Goal: Find specific page/section: Find specific page/section

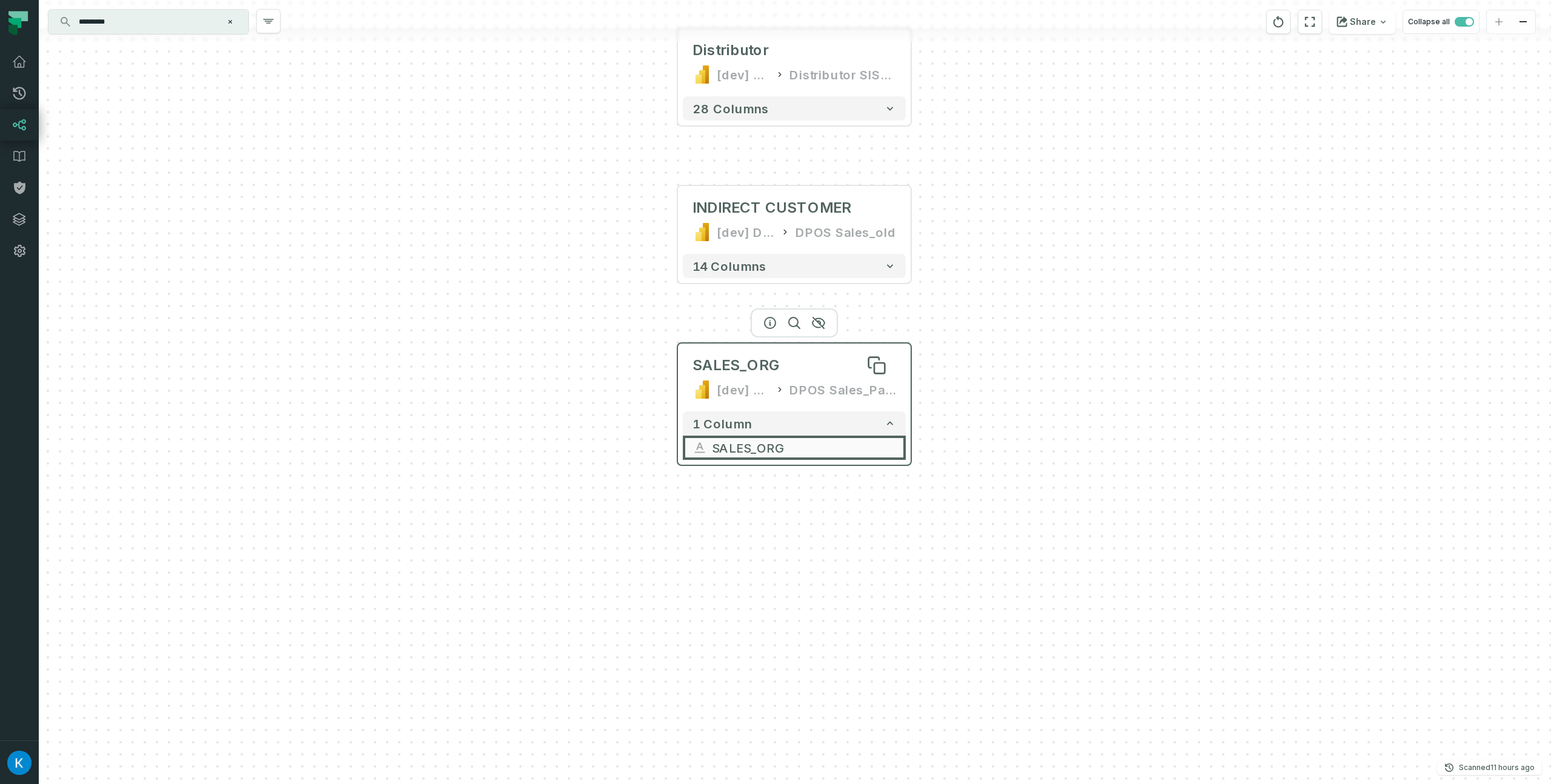
click at [802, 373] on div "SALES_ORG" at bounding box center [794, 365] width 203 height 20
click at [772, 321] on icon "button" at bounding box center [770, 322] width 14 height 14
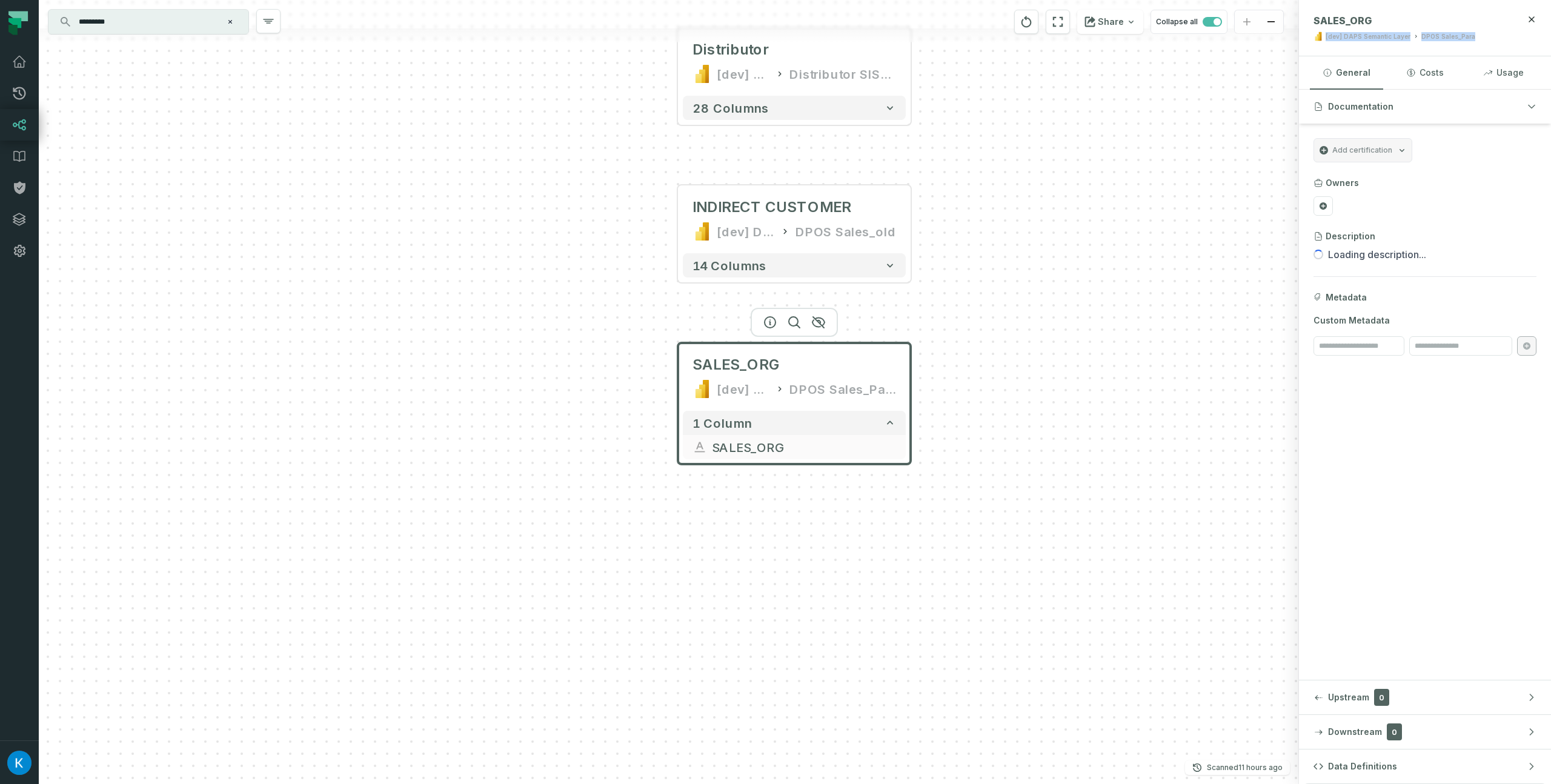
drag, startPoint x: 1476, startPoint y: 36, endPoint x: 1323, endPoint y: 35, distance: 153.0
click at [1323, 35] on div "[dev] DAPS Semantic Layer DPOS Sales_Para" at bounding box center [1411, 36] width 196 height 10
copy div "[dev] DAPS Semantic Layer DPOS Sales_Para"
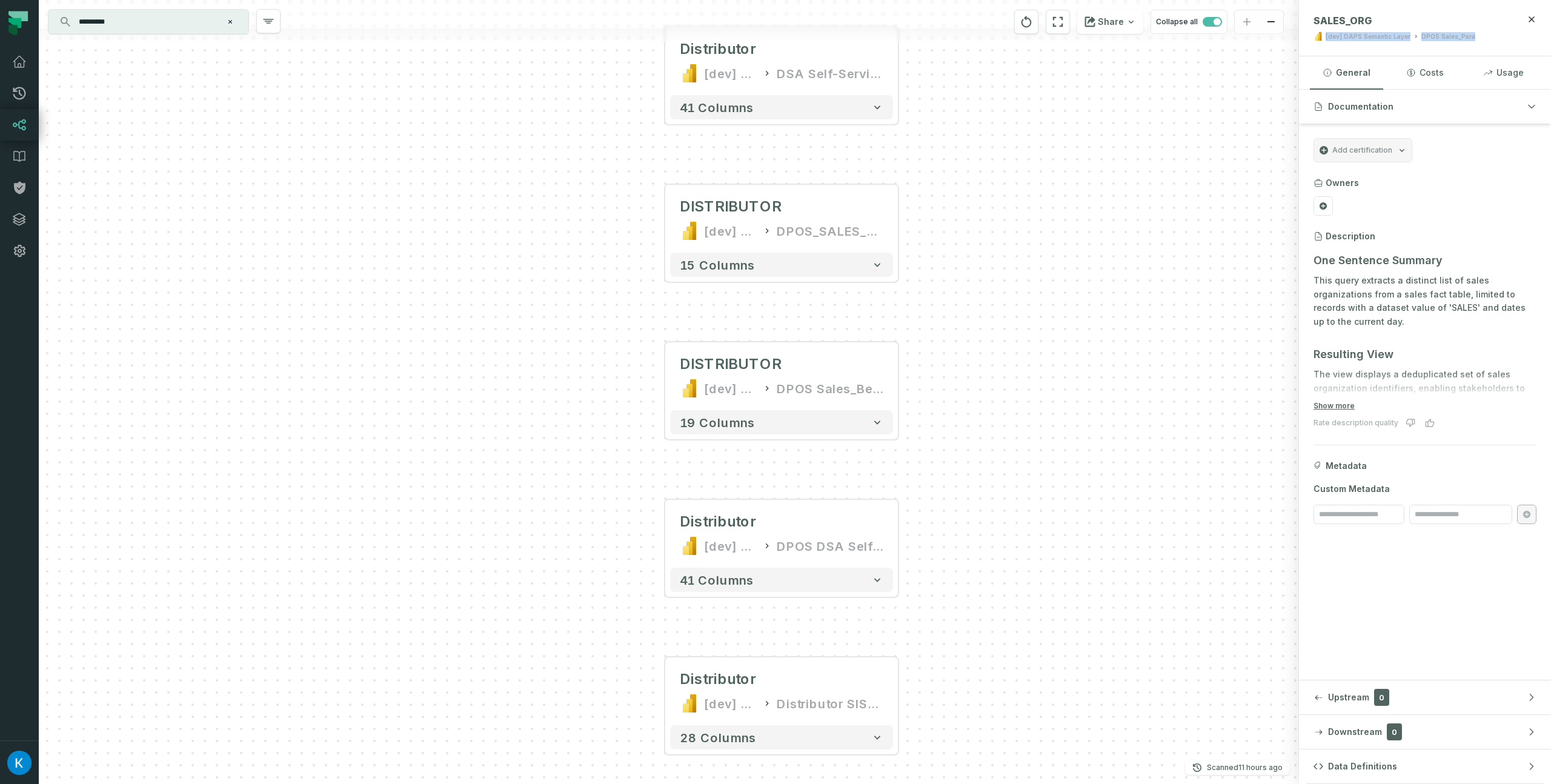
drag, startPoint x: 1018, startPoint y: 154, endPoint x: 1003, endPoint y: 782, distance: 628.2
click at [1004, 783] on div "trade assets_changed POWER BI /powerbi/[dev] DAPS Semantic Layer DISTRIBUTOR [d…" at bounding box center [669, 392] width 1260 height 784
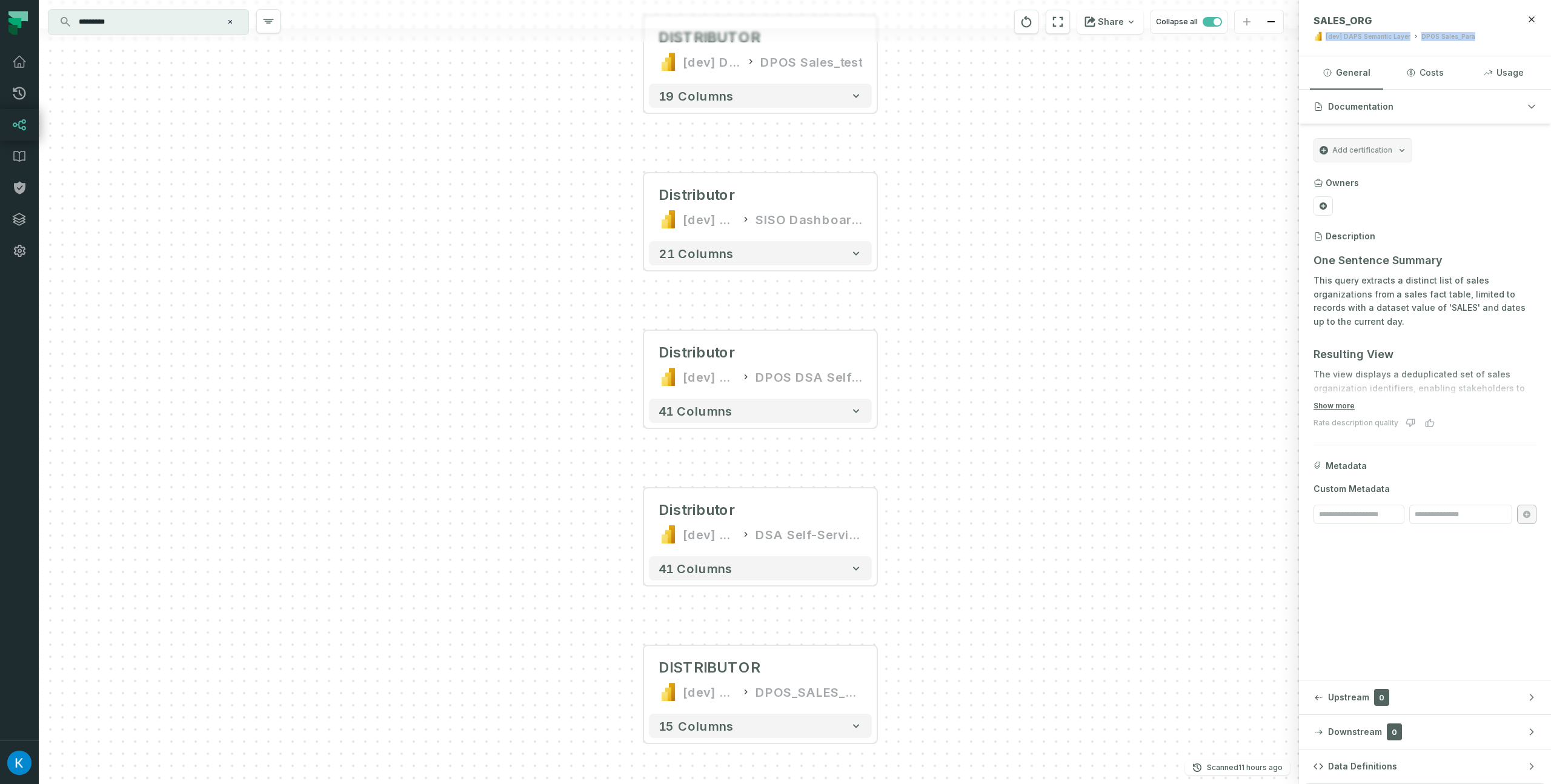
drag, startPoint x: 1021, startPoint y: 198, endPoint x: 999, endPoint y: 667, distance: 469.5
click at [999, 668] on div "trade assets_changed POWER BI /powerbi/[dev] DAPS Semantic Layer DISTRIBUTOR [d…" at bounding box center [669, 392] width 1260 height 784
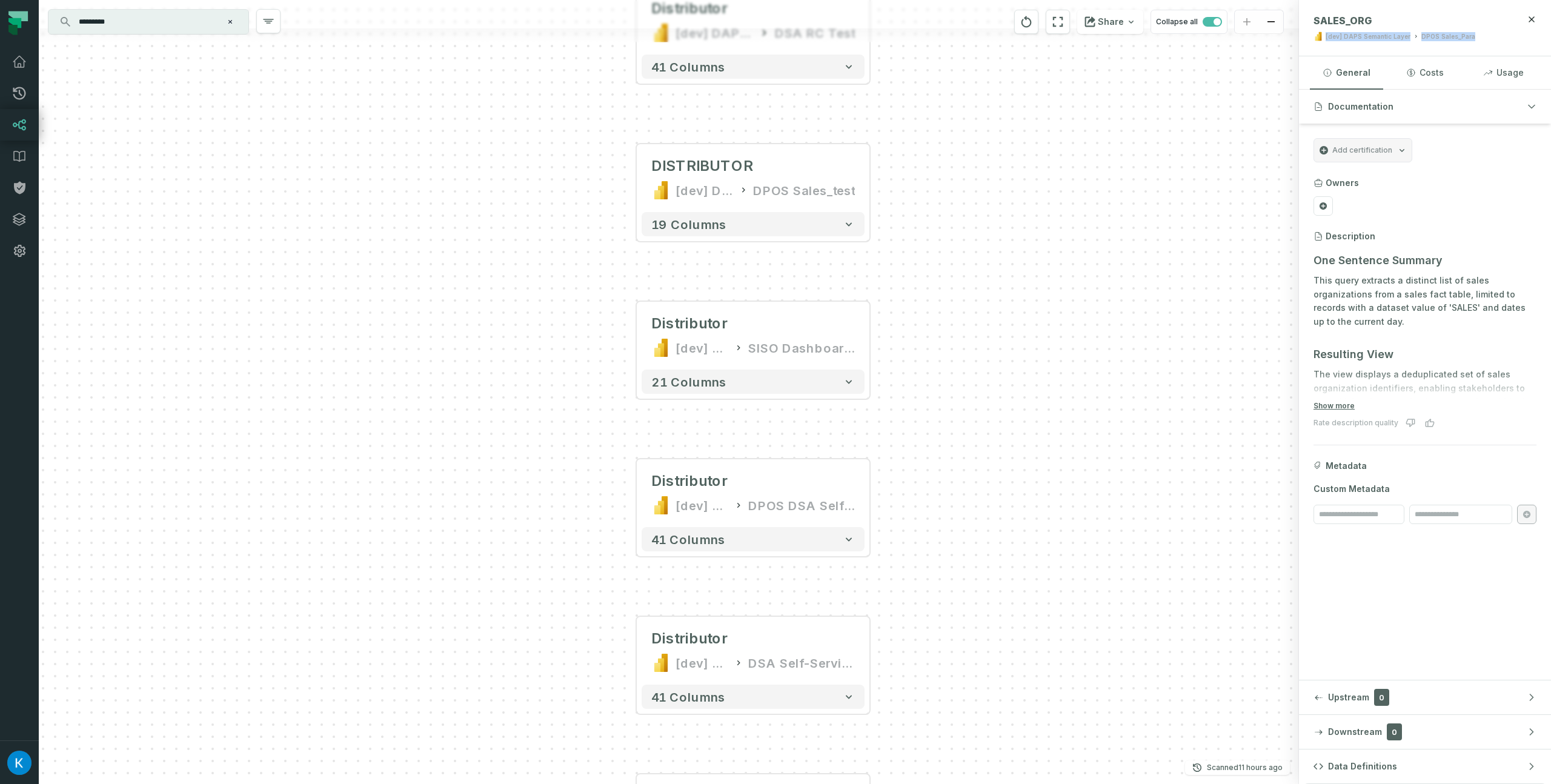
drag, startPoint x: 1006, startPoint y: 401, endPoint x: 992, endPoint y: 557, distance: 156.6
click at [989, 620] on div "trade assets_changed POWER BI /powerbi/[dev] DAPS Semantic Layer DISTRIBUTOR [d…" at bounding box center [669, 392] width 1260 height 784
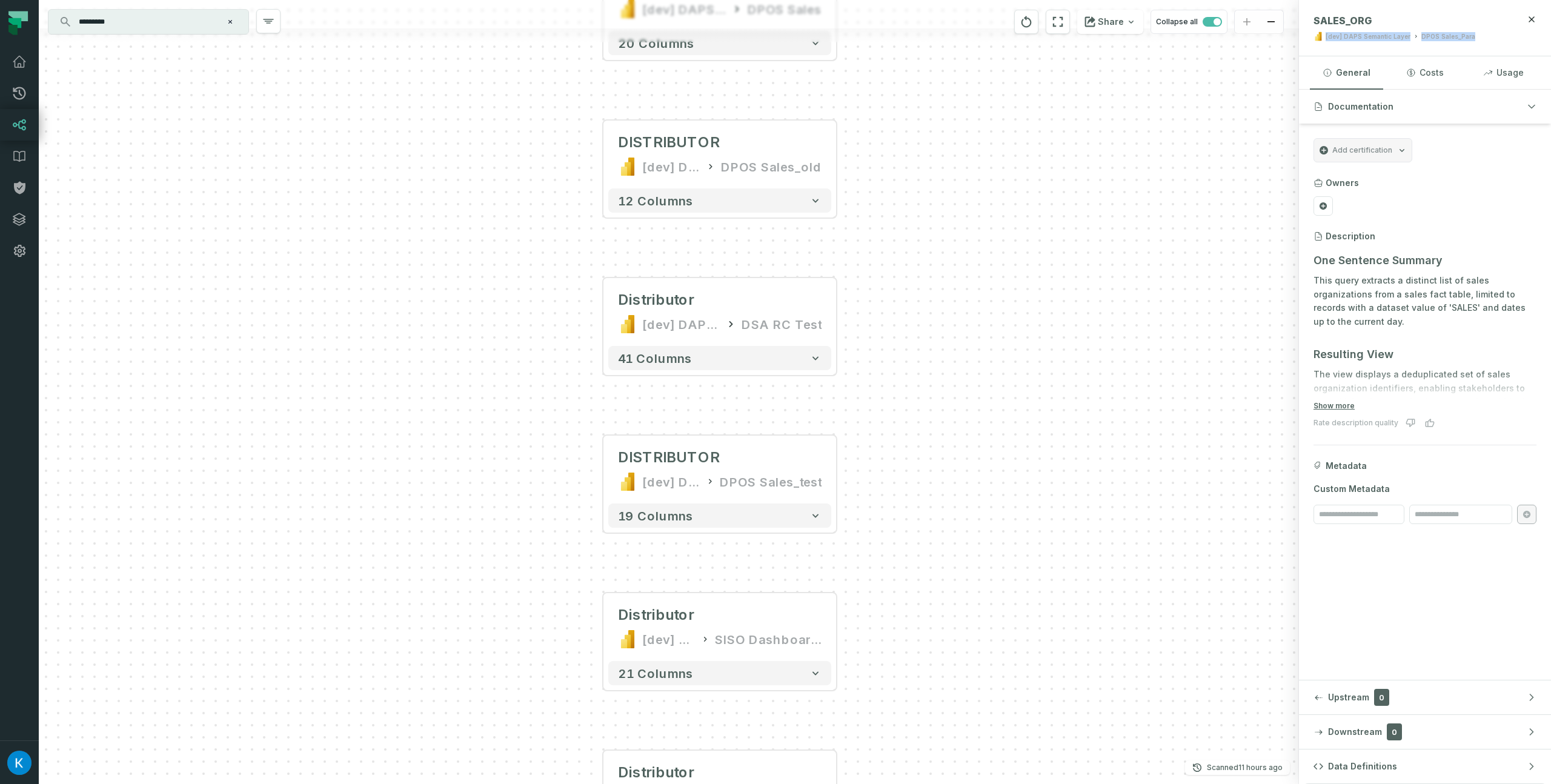
drag, startPoint x: 1001, startPoint y: 452, endPoint x: 996, endPoint y: 485, distance: 33.4
click at [995, 579] on div "trade assets_changed POWER BI /powerbi/[dev] DAPS Semantic Layer DISTRIBUTOR [d…" at bounding box center [669, 392] width 1260 height 784
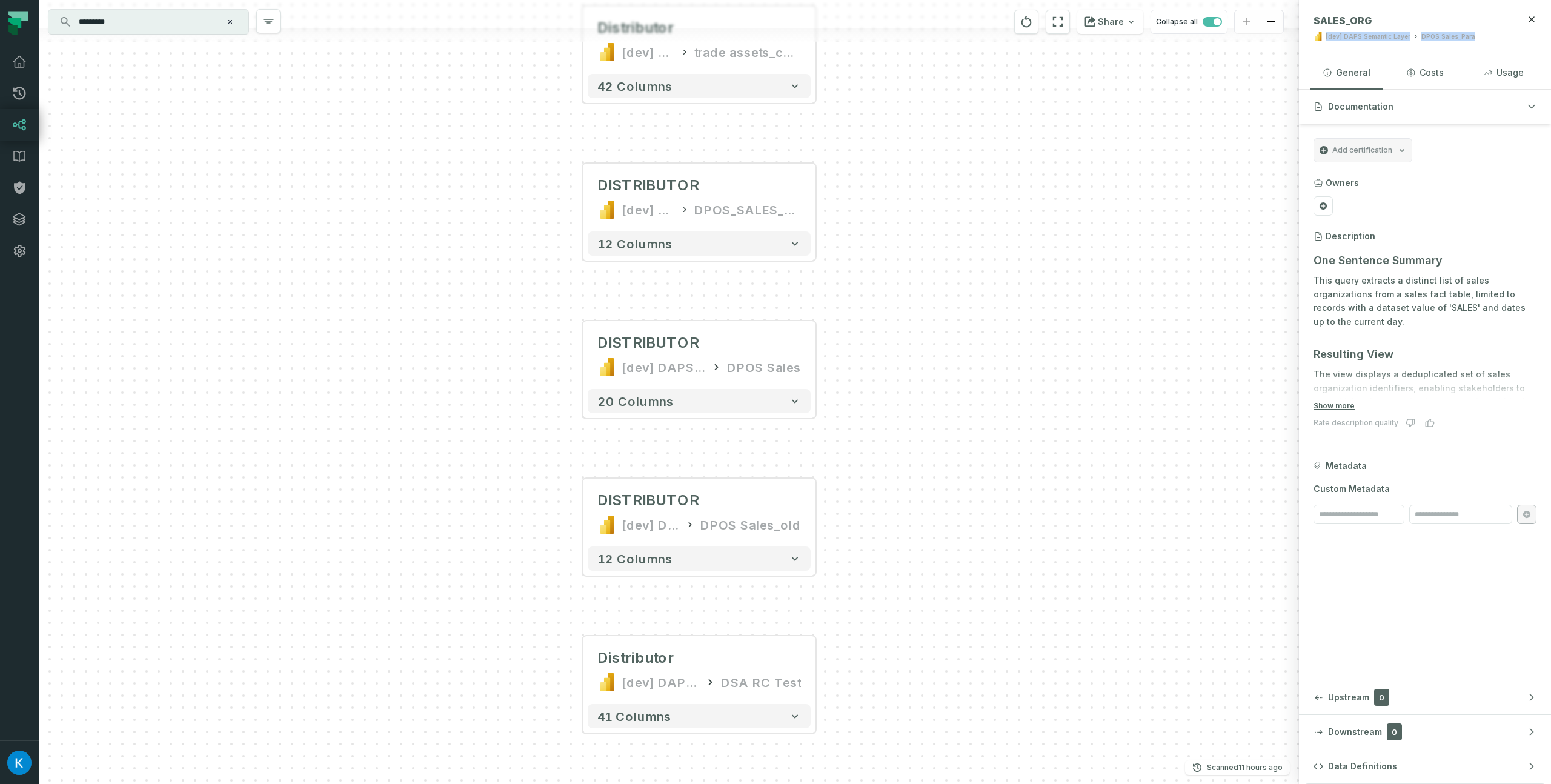
drag, startPoint x: 999, startPoint y: 345, endPoint x: 976, endPoint y: 457, distance: 114.3
click at [983, 602] on div "trade assets_changed POWER BI /powerbi/[dev] DAPS Semantic Layer DISTRIBUTOR [d…" at bounding box center [669, 392] width 1260 height 784
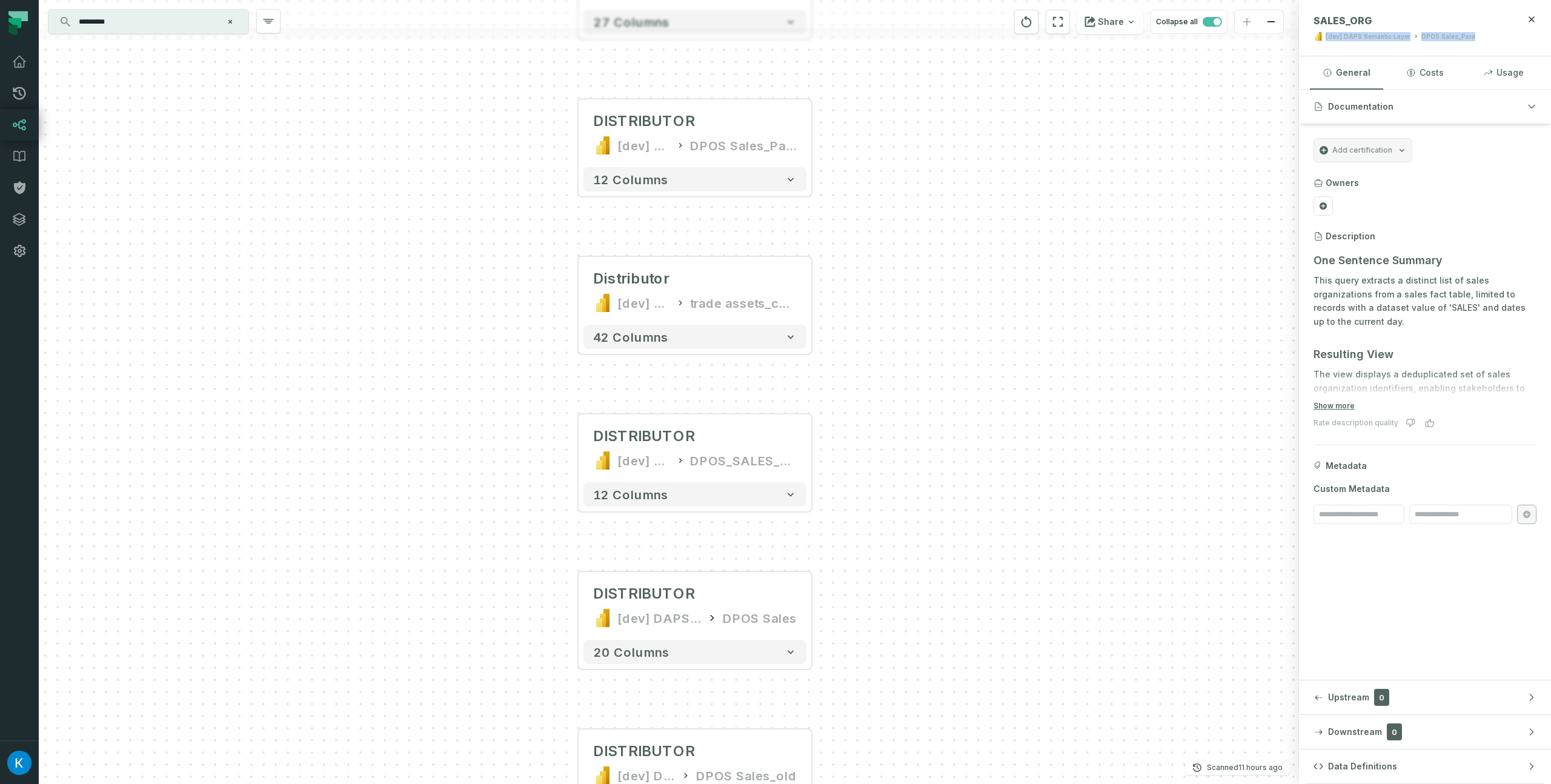
drag, startPoint x: 968, startPoint y: 410, endPoint x: 964, endPoint y: 571, distance: 161.0
click at [970, 604] on div "trade assets_changed POWER BI /powerbi/[dev] DAPS Semantic Layer DISTRIBUTOR [d…" at bounding box center [669, 392] width 1260 height 784
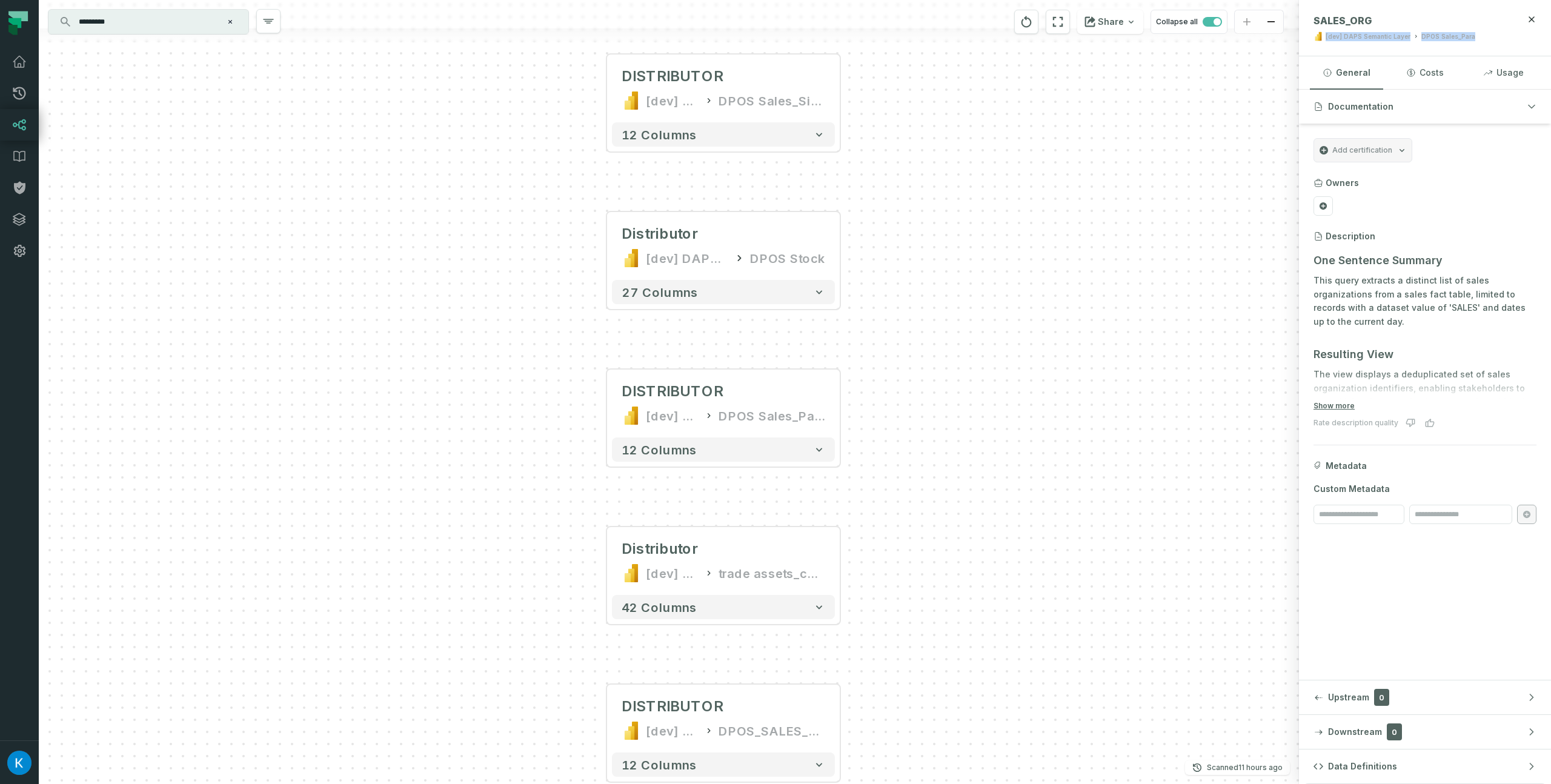
drag, startPoint x: 920, startPoint y: 427, endPoint x: 945, endPoint y: 652, distance: 226.4
click at [945, 652] on div "trade assets_changed POWER BI /powerbi/[dev] DAPS Semantic Layer DISTRIBUTOR [d…" at bounding box center [669, 392] width 1260 height 784
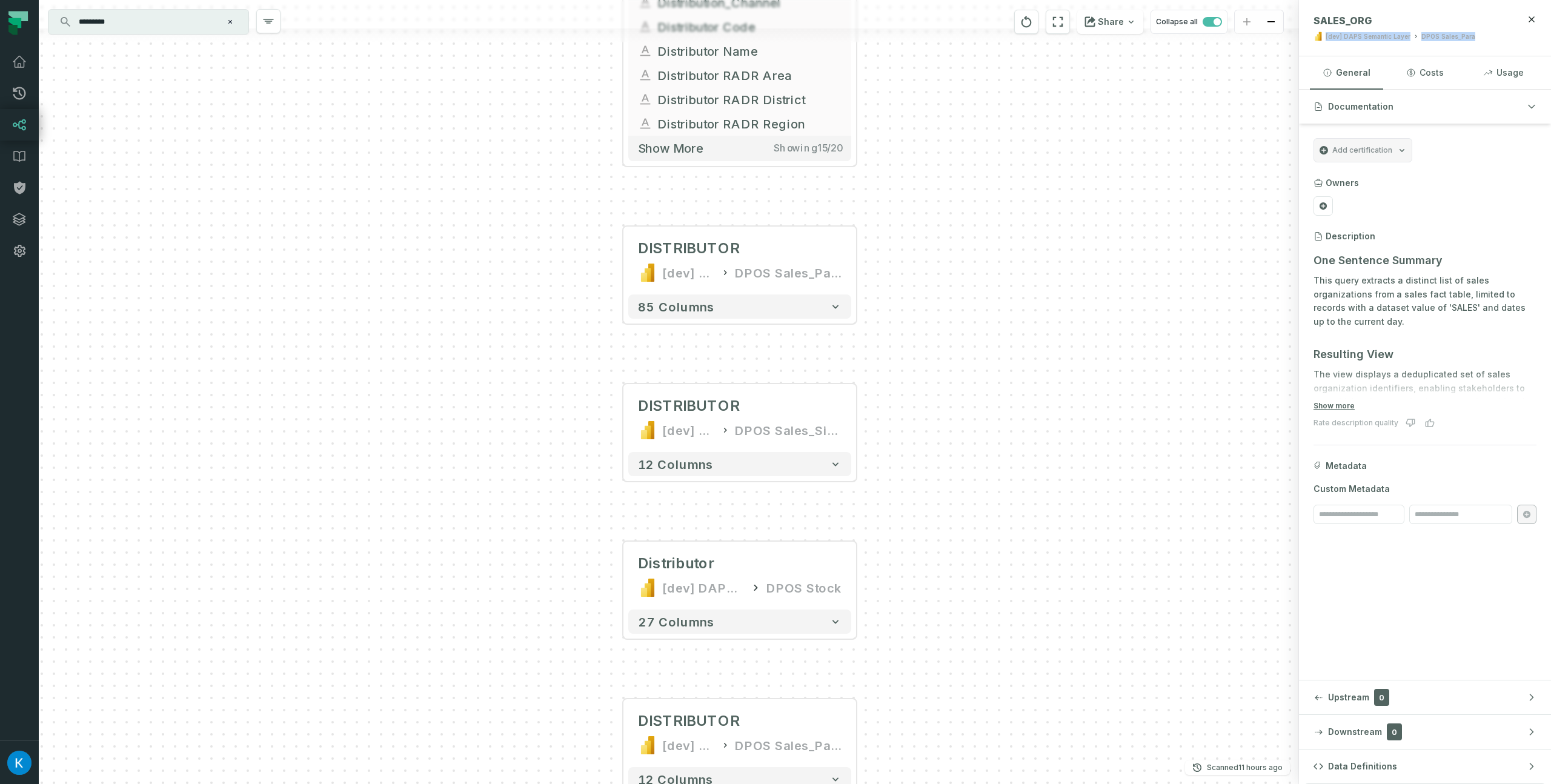
drag, startPoint x: 930, startPoint y: 346, endPoint x: 943, endPoint y: 618, distance: 272.3
click at [942, 684] on div "trade assets_changed POWER BI /powerbi/[dev] DAPS Semantic Layer DISTRIBUTOR [d…" at bounding box center [669, 392] width 1260 height 784
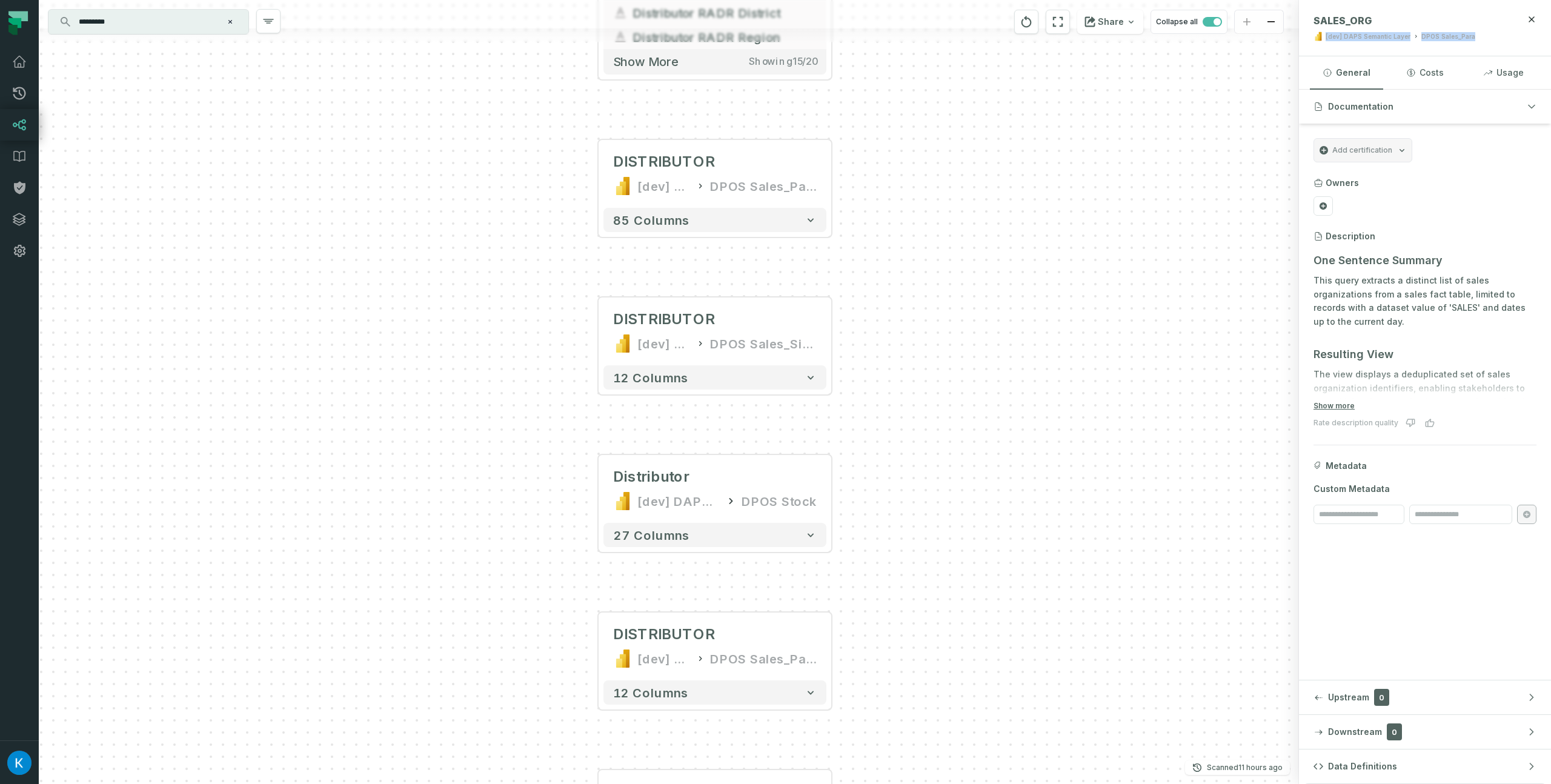
drag, startPoint x: 954, startPoint y: 360, endPoint x: 927, endPoint y: 235, distance: 127.9
click at [928, 236] on div "trade assets_changed POWER BI /powerbi/[dev] DAPS Semantic Layer DISTRIBUTOR [d…" at bounding box center [669, 392] width 1260 height 784
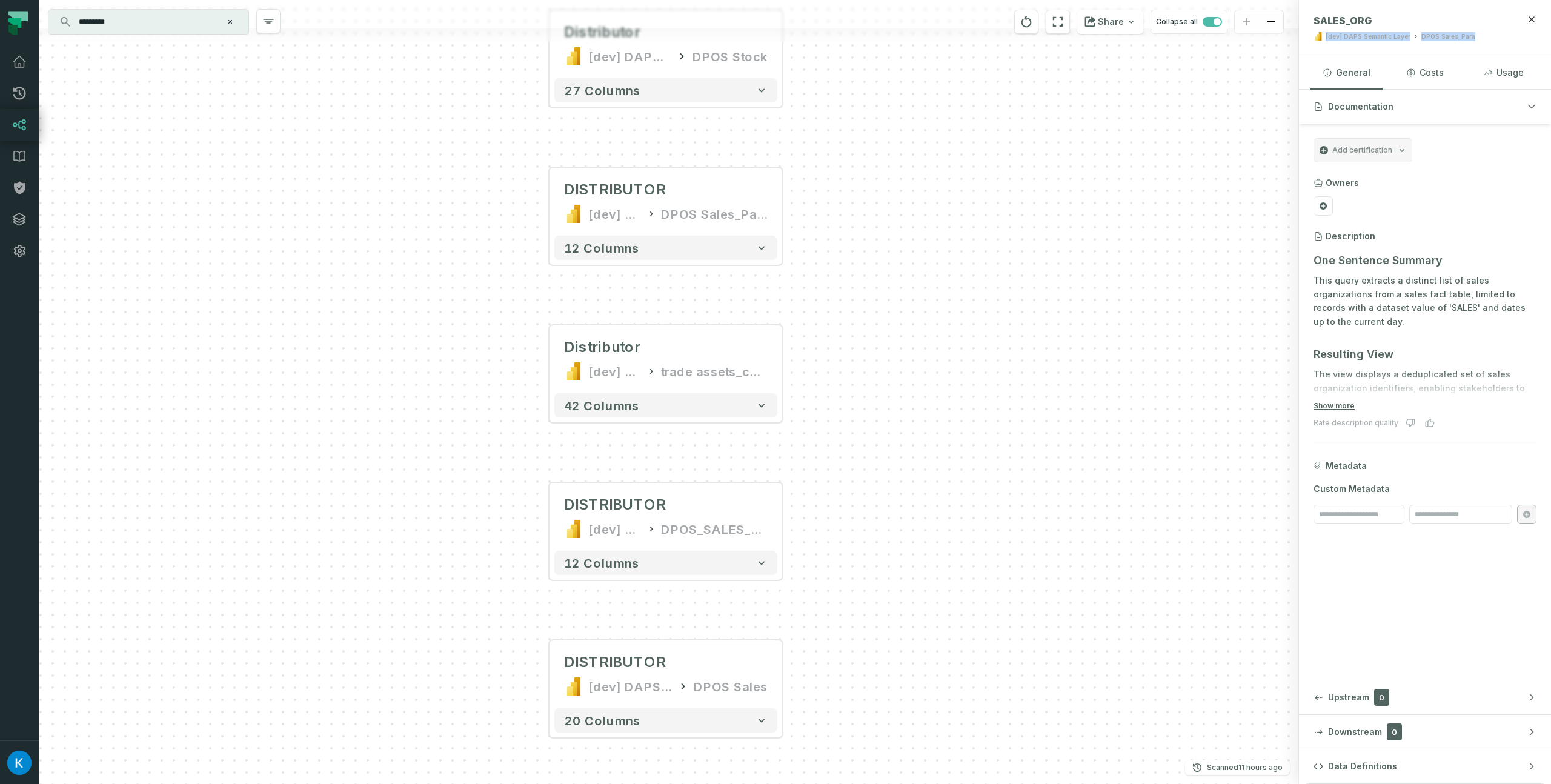
drag, startPoint x: 963, startPoint y: 552, endPoint x: 920, endPoint y: 134, distance: 420.2
click at [920, 131] on div "trade assets_changed POWER BI /powerbi/[dev] DAPS Semantic Layer DISTRIBUTOR [d…" at bounding box center [669, 392] width 1260 height 784
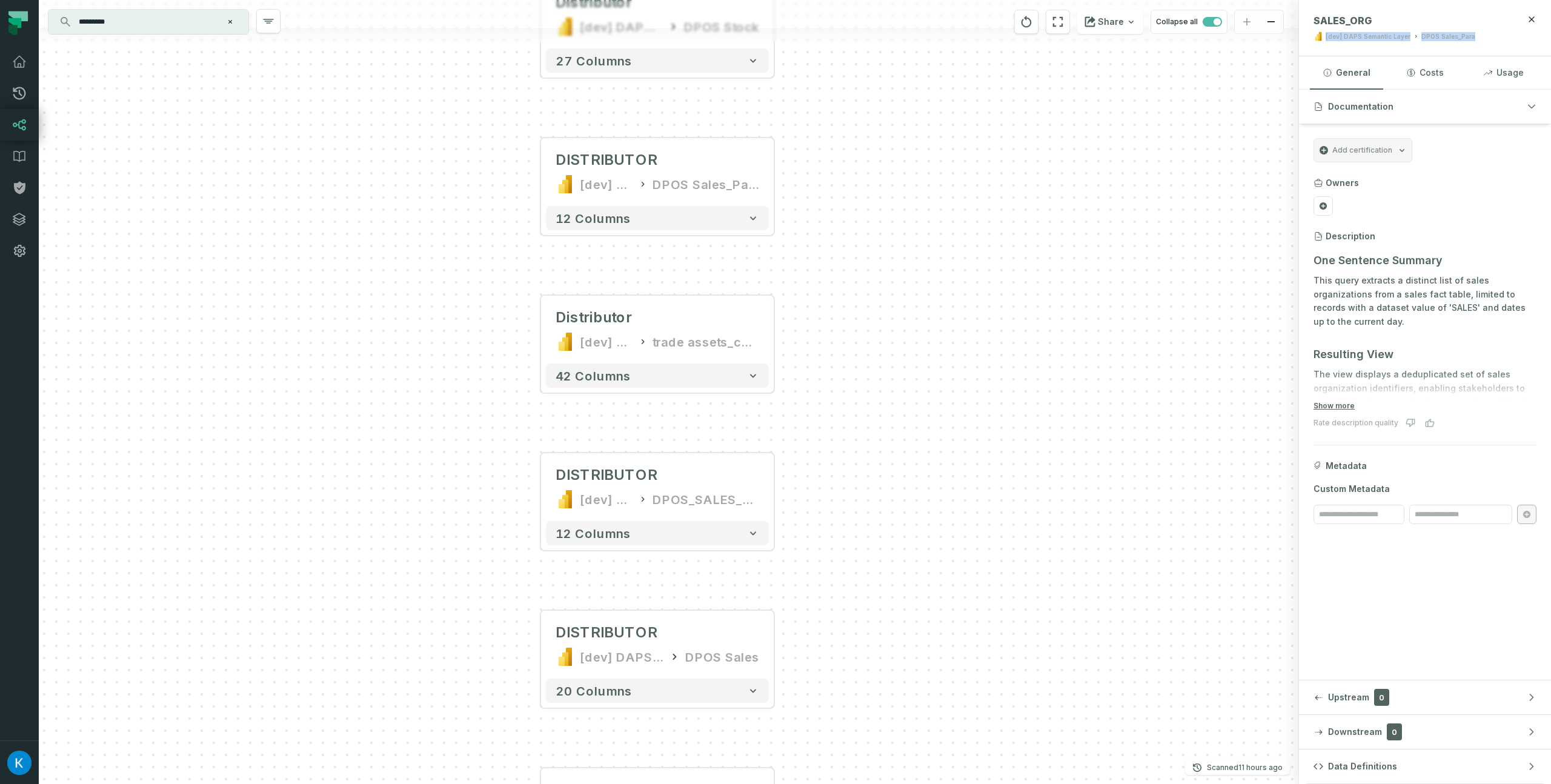
drag, startPoint x: 989, startPoint y: 463, endPoint x: 961, endPoint y: 186, distance: 278.4
click at [962, 186] on div "trade assets_changed POWER BI /powerbi/[dev] DAPS Semantic Layer DISTRIBUTOR [d…" at bounding box center [669, 392] width 1260 height 784
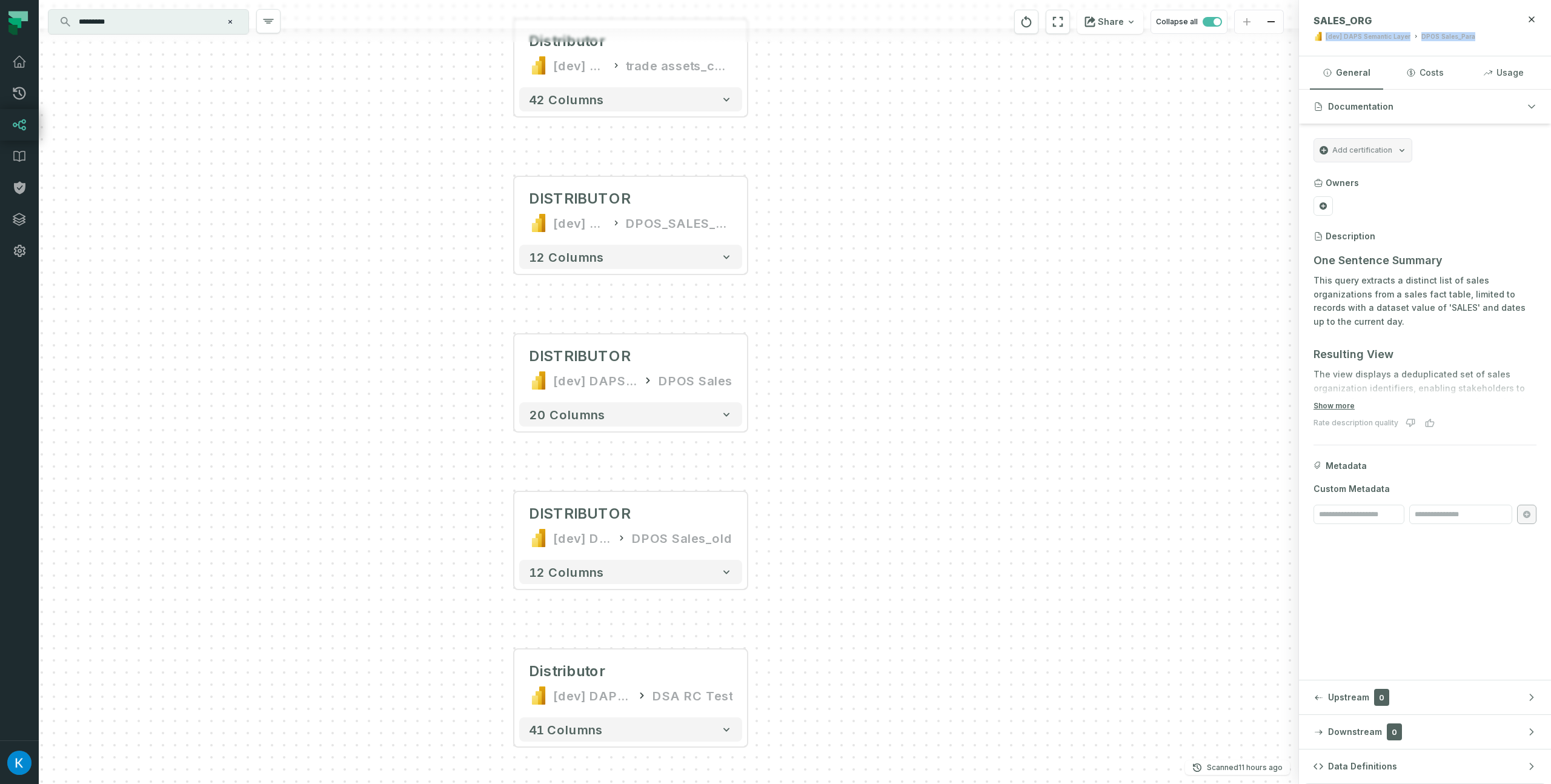
drag, startPoint x: 957, startPoint y: 442, endPoint x: 982, endPoint y: 165, distance: 278.1
click at [982, 167] on div "trade assets_changed POWER BI /powerbi/[dev] DAPS Semantic Layer DISTRIBUTOR [d…" at bounding box center [669, 392] width 1260 height 784
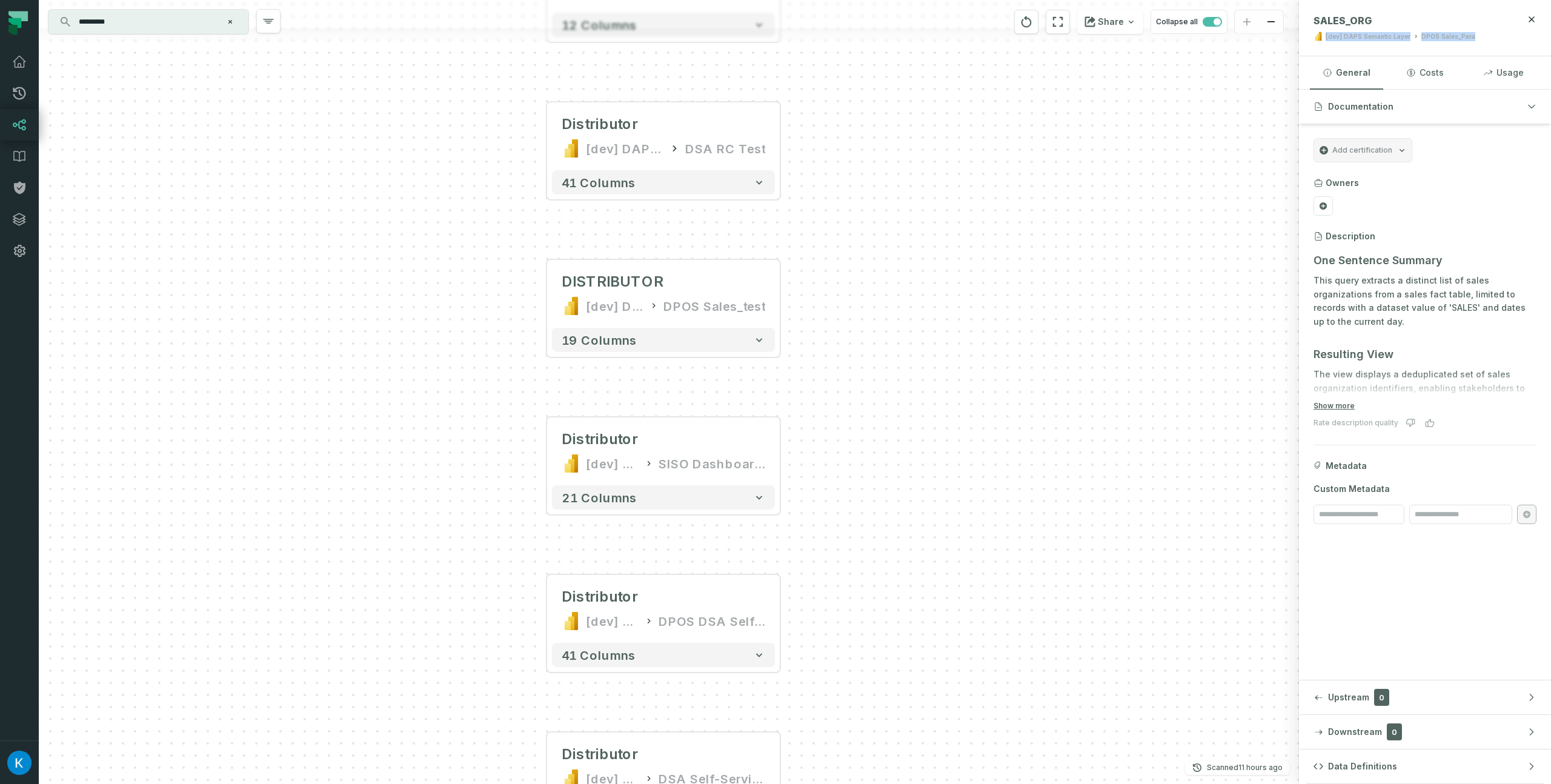
drag, startPoint x: 953, startPoint y: 387, endPoint x: 984, endPoint y: 162, distance: 227.1
click at [984, 162] on div "trade assets_changed POWER BI /powerbi/[dev] DAPS Semantic Layer DISTRIBUTOR [d…" at bounding box center [669, 392] width 1260 height 784
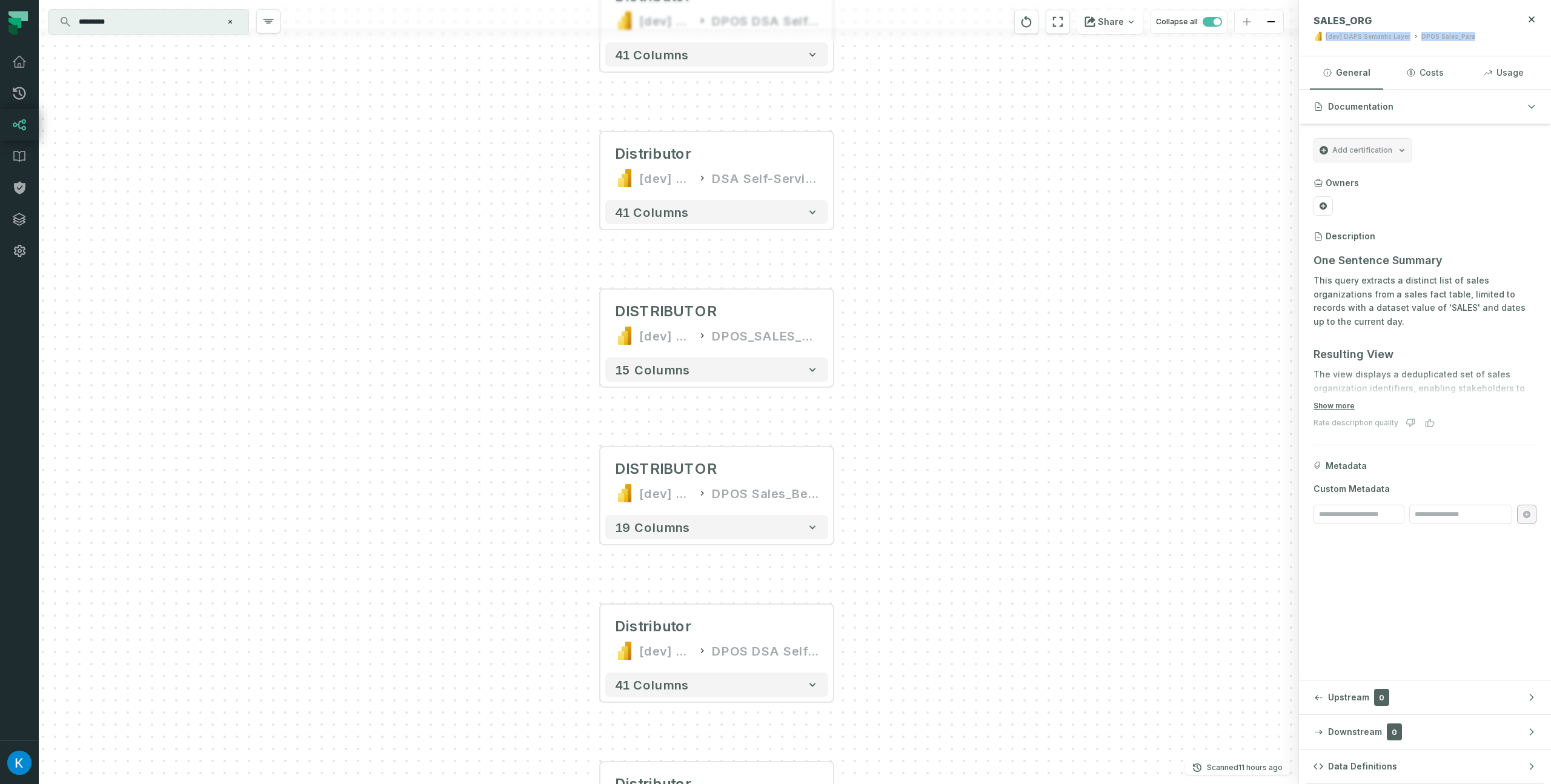
drag, startPoint x: 928, startPoint y: 528, endPoint x: 950, endPoint y: 226, distance: 302.8
click at [951, 226] on div "trade assets_changed POWER BI /powerbi/[dev] DAPS Semantic Layer DISTRIBUTOR [d…" at bounding box center [669, 392] width 1260 height 784
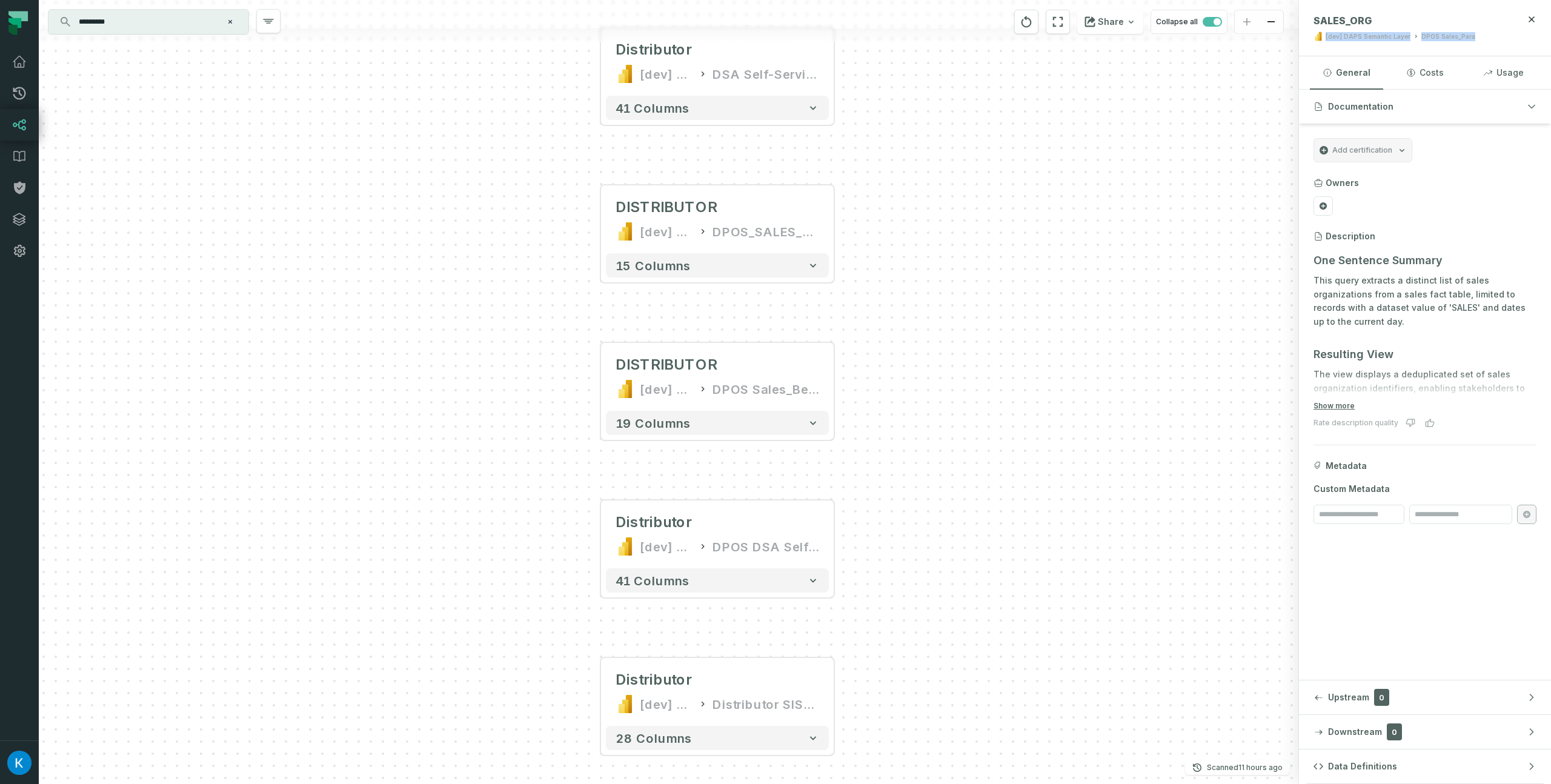
drag, startPoint x: 908, startPoint y: 569, endPoint x: 915, endPoint y: 330, distance: 239.1
click at [916, 278] on div "trade assets_changed POWER BI /powerbi/[dev] DAPS Semantic Layer DISTRIBUTOR [d…" at bounding box center [669, 392] width 1260 height 784
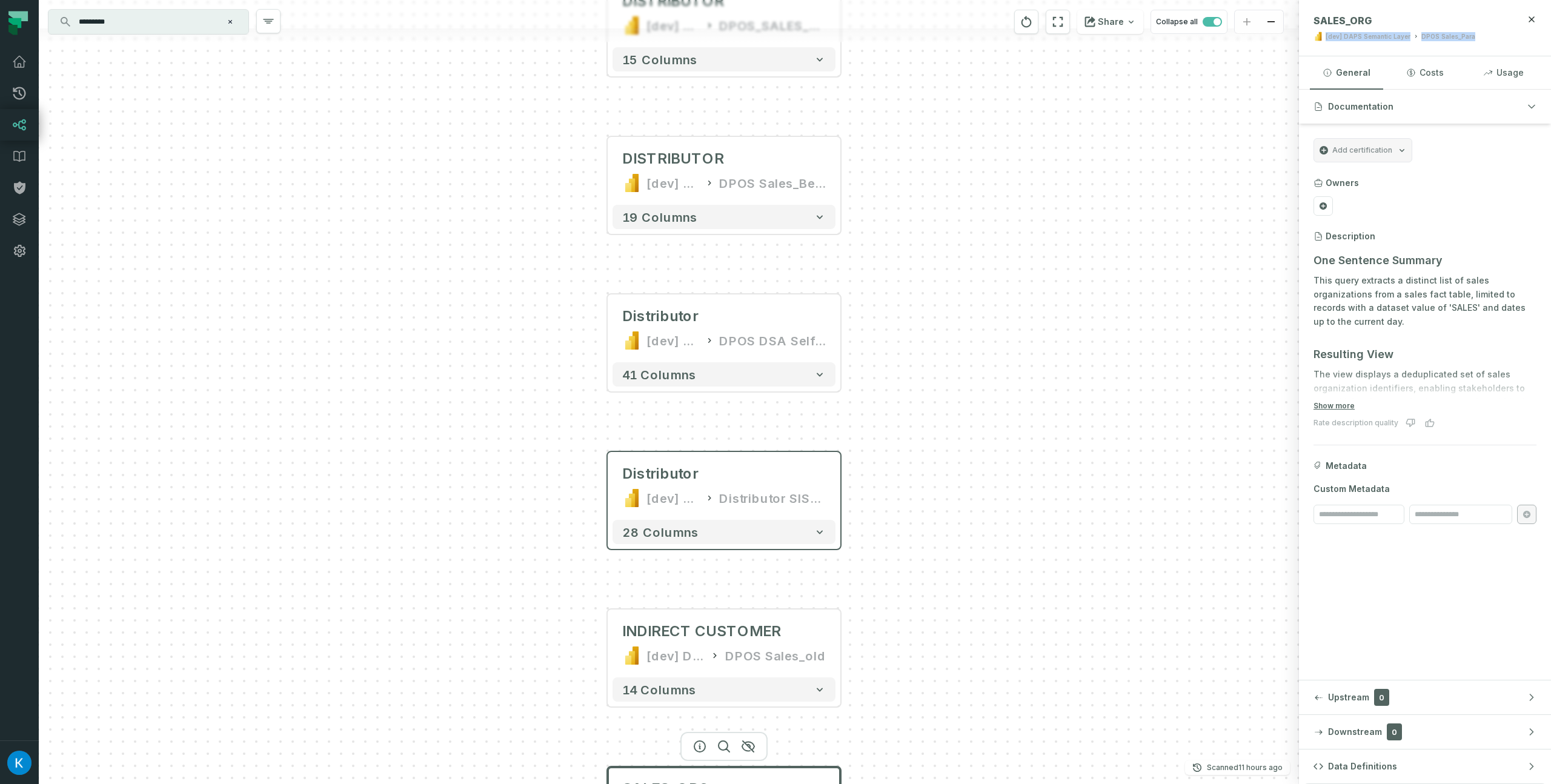
drag, startPoint x: 915, startPoint y: 464, endPoint x: 781, endPoint y: 281, distance: 226.8
click at [870, 247] on div "trade assets_changed POWER BI /powerbi/[dev] DAPS Semantic Layer DISTRIBUTOR [d…" at bounding box center [669, 392] width 1260 height 784
